Goal: Transaction & Acquisition: Obtain resource

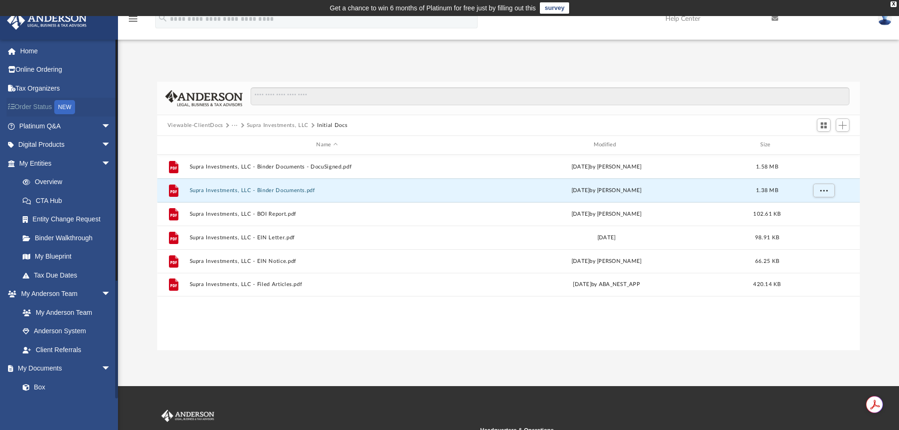
scroll to position [208, 696]
click at [199, 124] on button "Viewable-ClientDocs" at bounding box center [196, 125] width 56 height 8
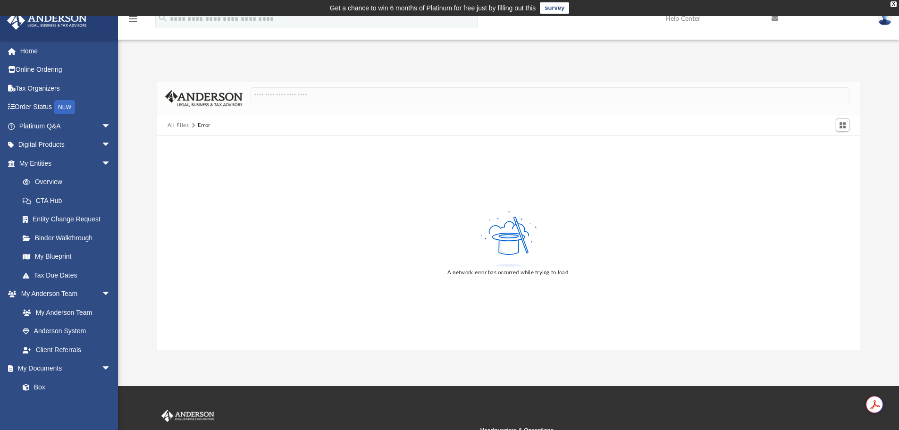
click at [177, 123] on button "All Files" at bounding box center [179, 125] width 22 height 8
click at [77, 277] on link "Tax Due Dates" at bounding box center [69, 275] width 112 height 19
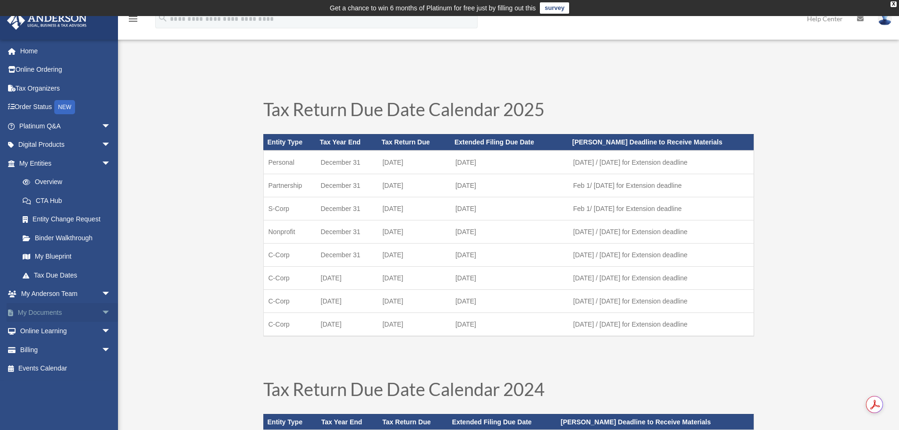
click at [62, 313] on link "My Documents arrow_drop_down" at bounding box center [66, 312] width 118 height 19
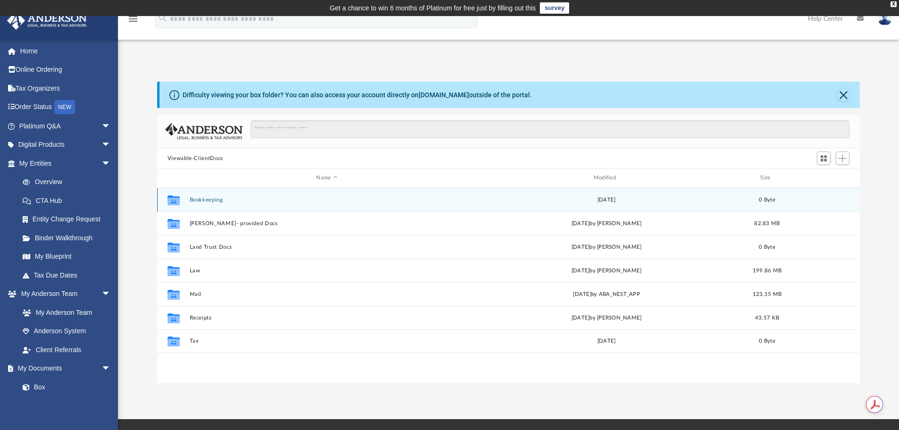
scroll to position [208, 696]
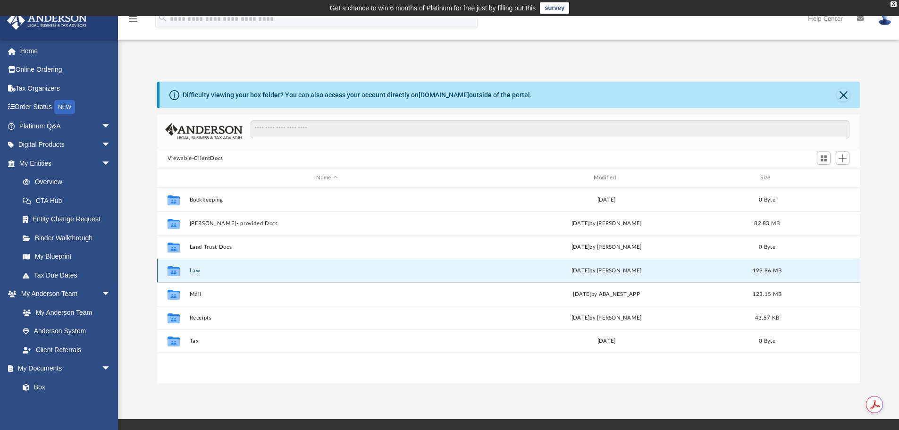
click at [195, 269] on button "Law" at bounding box center [326, 271] width 275 height 6
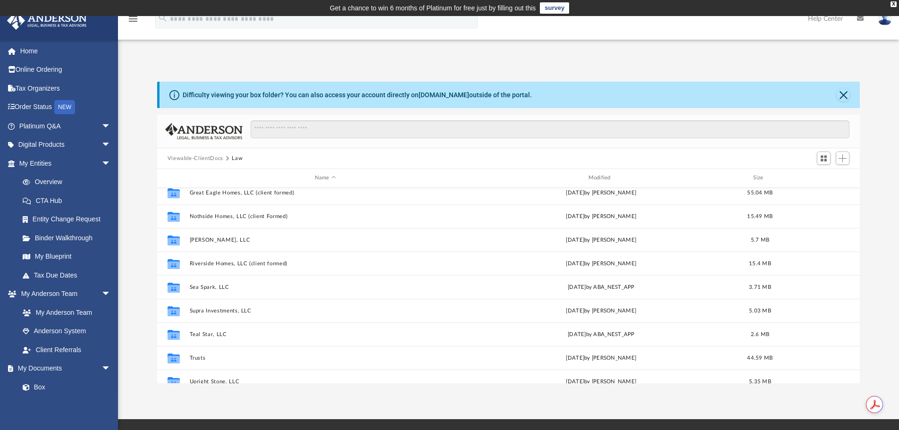
scroll to position [142, 0]
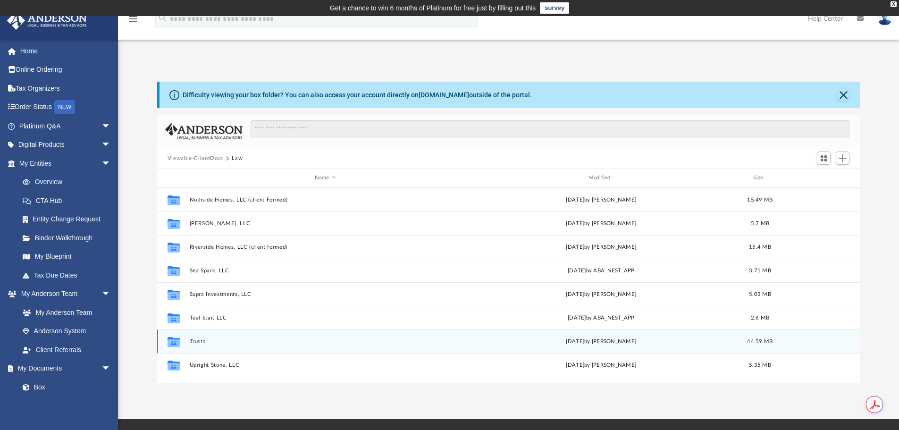
click at [203, 339] on button "Trusts" at bounding box center [325, 341] width 272 height 6
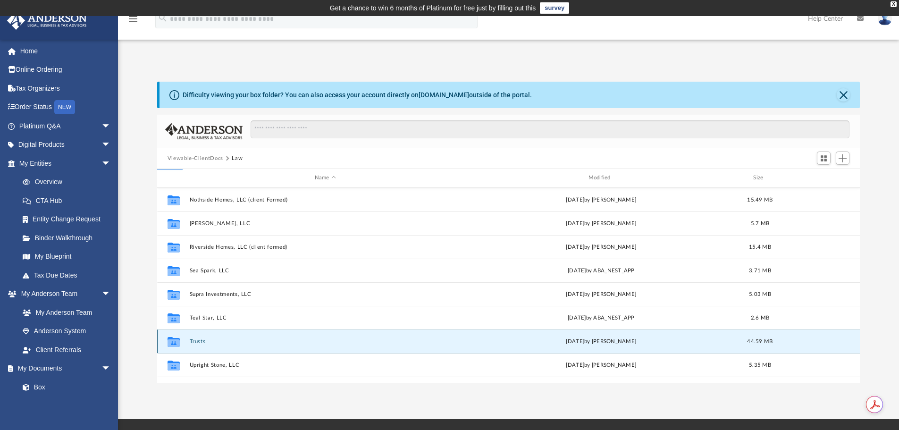
scroll to position [0, 0]
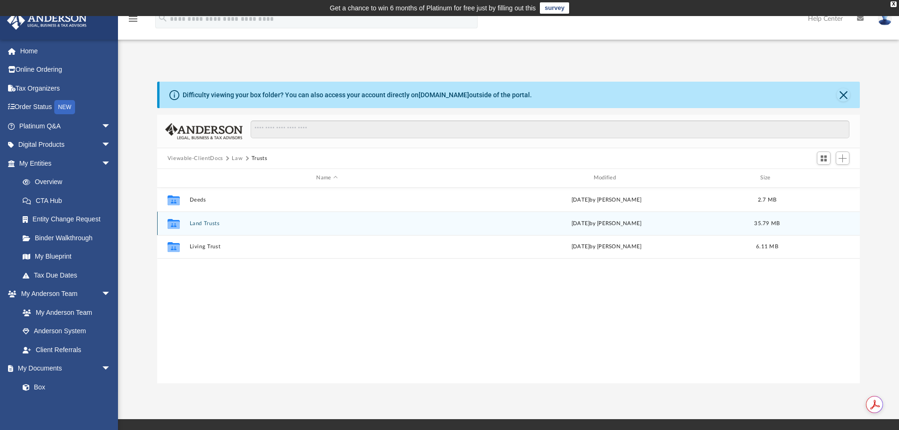
click at [212, 224] on button "Land Trusts" at bounding box center [326, 223] width 275 height 6
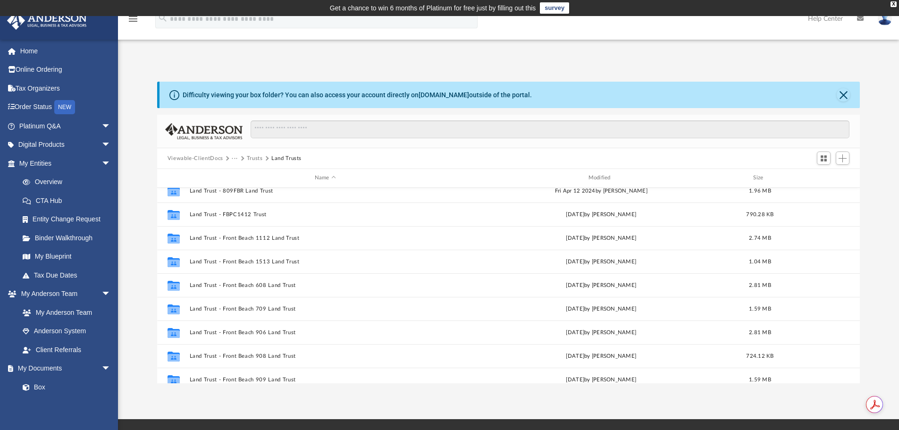
scroll to position [277, 0]
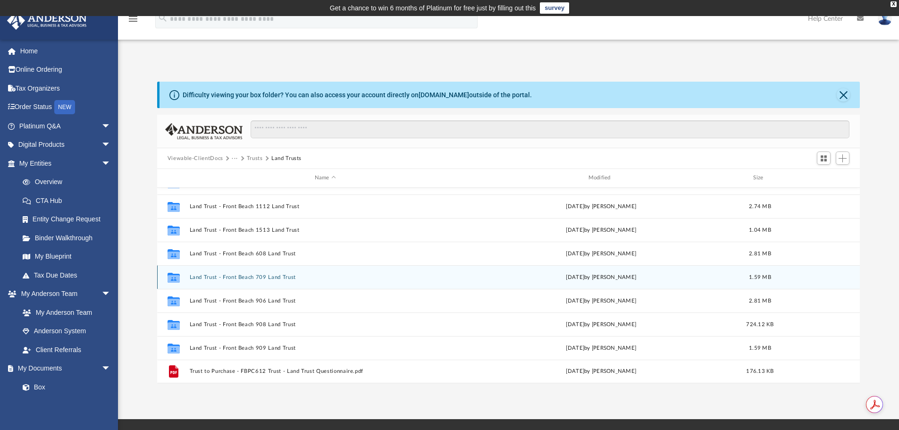
click at [284, 277] on button "Land Trust - Front Beach 709 Land Trust" at bounding box center [325, 277] width 272 height 6
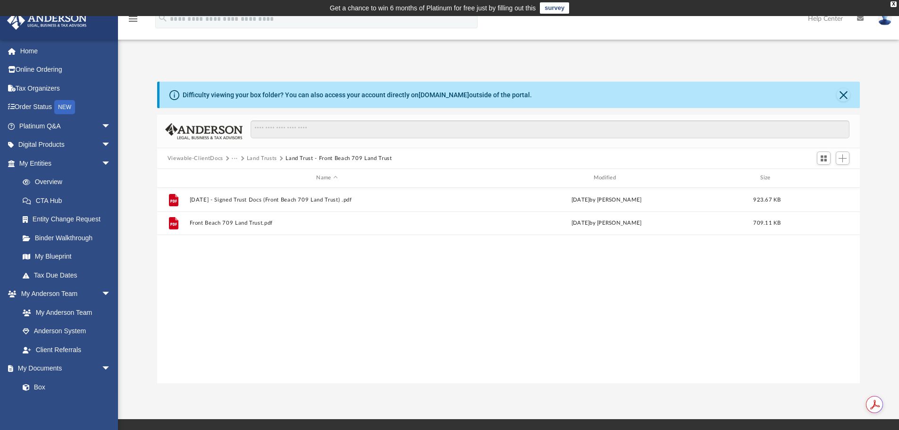
scroll to position [0, 0]
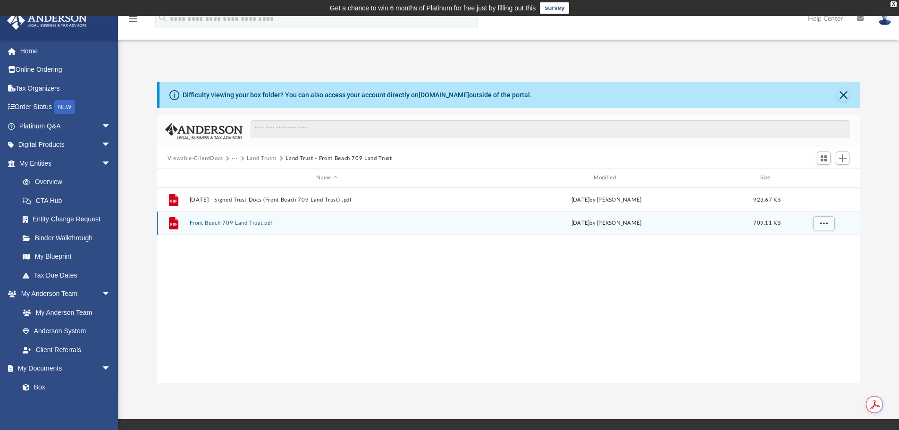
click at [252, 220] on button "Front Beach 709 Land Trust.pdf" at bounding box center [326, 223] width 275 height 6
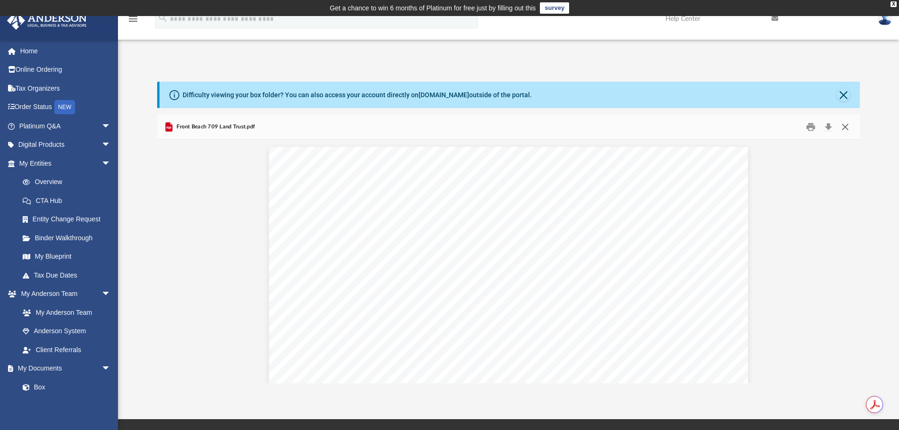
click at [845, 125] on button "Close" at bounding box center [845, 127] width 17 height 15
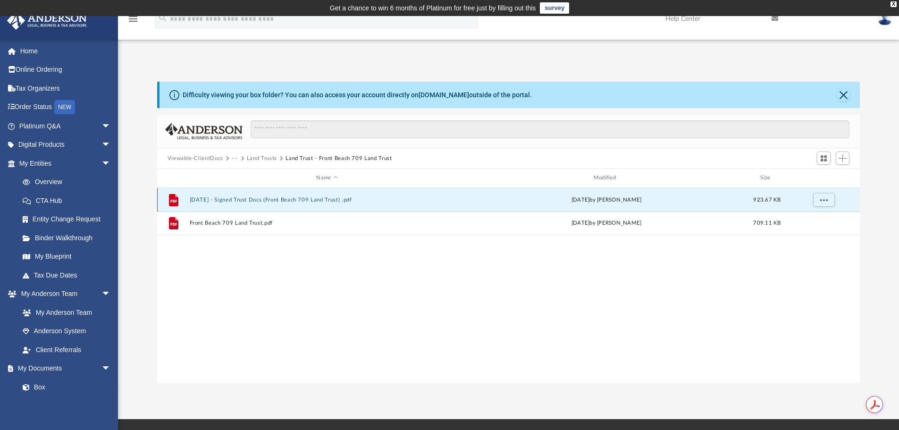
click at [332, 200] on button "[DATE] - Signed Trust Docs (Front Beach 709 Land Trust) .pdf" at bounding box center [326, 200] width 275 height 6
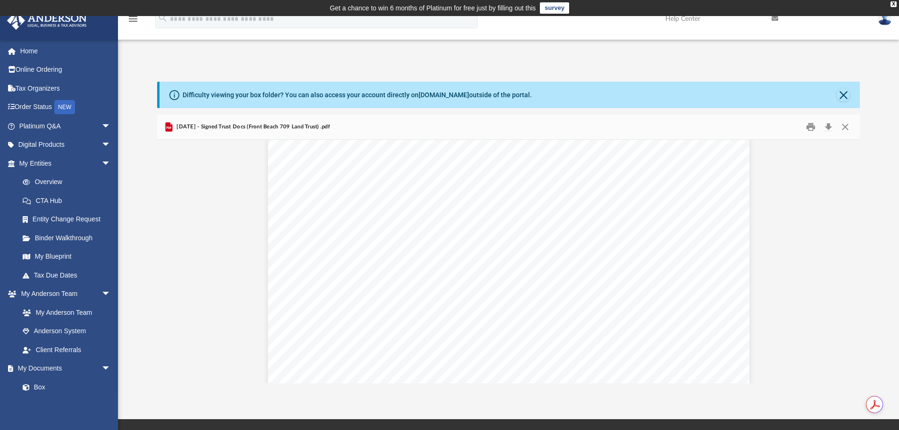
scroll to position [1463, 0]
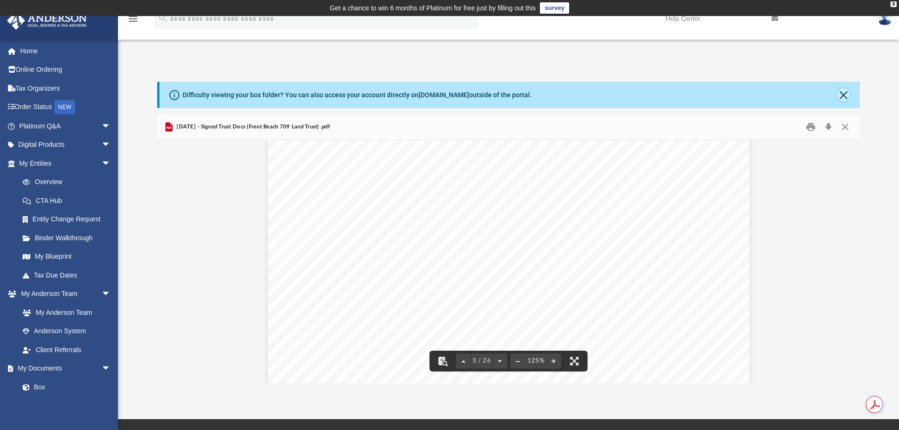
click at [847, 92] on button "Close" at bounding box center [843, 94] width 13 height 13
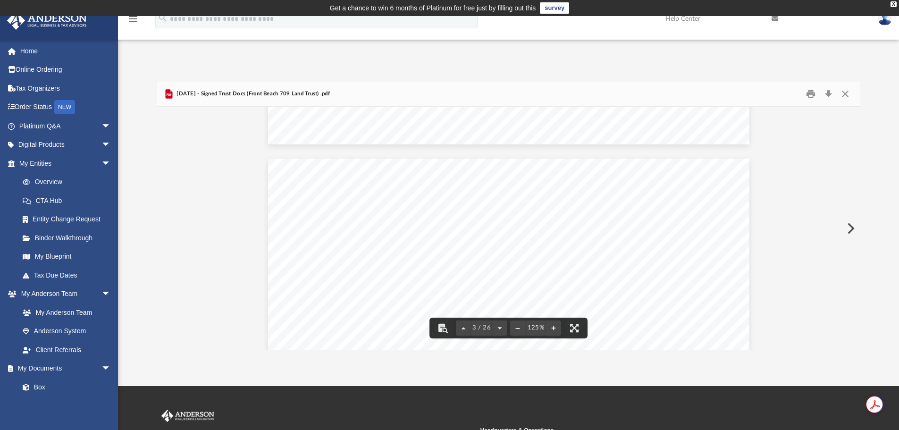
scroll to position [991, 0]
click at [846, 93] on button "Close" at bounding box center [845, 94] width 17 height 15
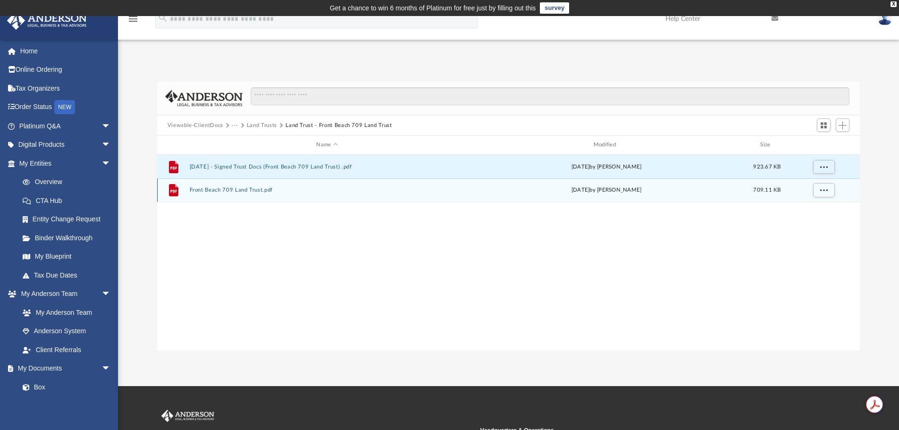
click at [250, 191] on button "Front Beach 709 Land Trust.pdf" at bounding box center [326, 190] width 275 height 6
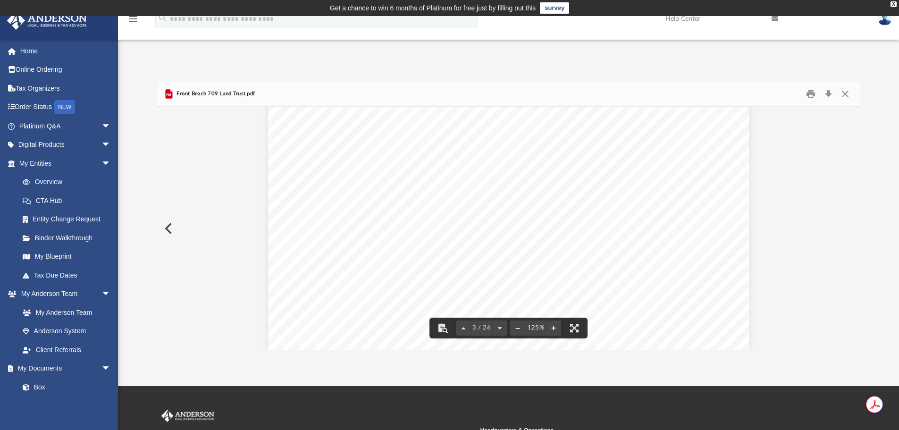
scroll to position [1416, 0]
click at [172, 232] on button "Preview" at bounding box center [167, 228] width 21 height 26
click at [848, 92] on button "Close" at bounding box center [845, 94] width 17 height 15
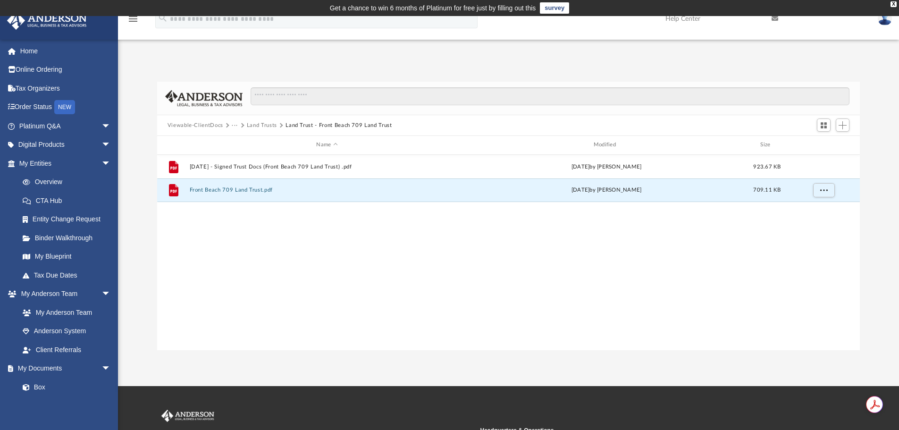
click at [196, 124] on button "Viewable-ClientDocs" at bounding box center [196, 125] width 56 height 8
